Goal: Task Accomplishment & Management: Manage account settings

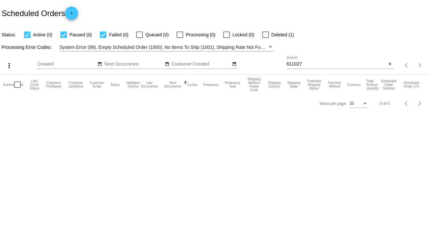
click at [299, 61] on div "611027 Search" at bounding box center [337, 62] width 100 height 13
drag, startPoint x: 305, startPoint y: 62, endPoint x: 277, endPoint y: 64, distance: 27.6
click at [277, 64] on div "more_vert Sep Jan Feb Mar [DATE]" at bounding box center [214, 63] width 429 height 23
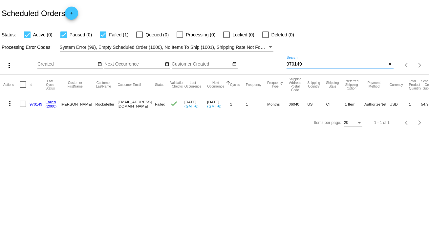
type input "970149"
click at [24, 104] on div at bounding box center [23, 104] width 7 height 7
click at [23, 107] on input "checkbox" at bounding box center [23, 107] width 0 height 0
checkbox input "true"
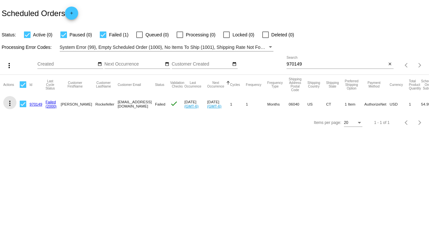
click at [10, 104] on mat-icon "more_vert" at bounding box center [10, 104] width 8 height 8
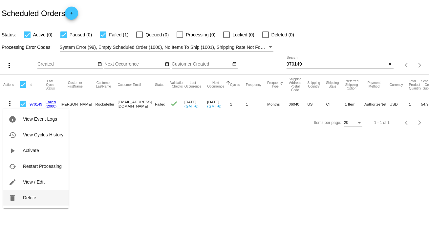
click at [27, 200] on span "Delete" at bounding box center [29, 197] width 13 height 5
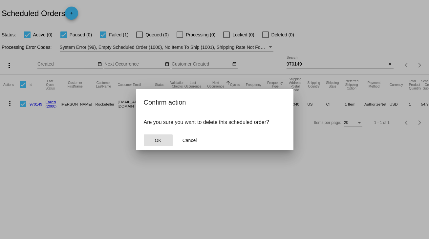
click at [154, 141] on button "OK" at bounding box center [158, 141] width 29 height 12
